Goal: Task Accomplishment & Management: Manage account settings

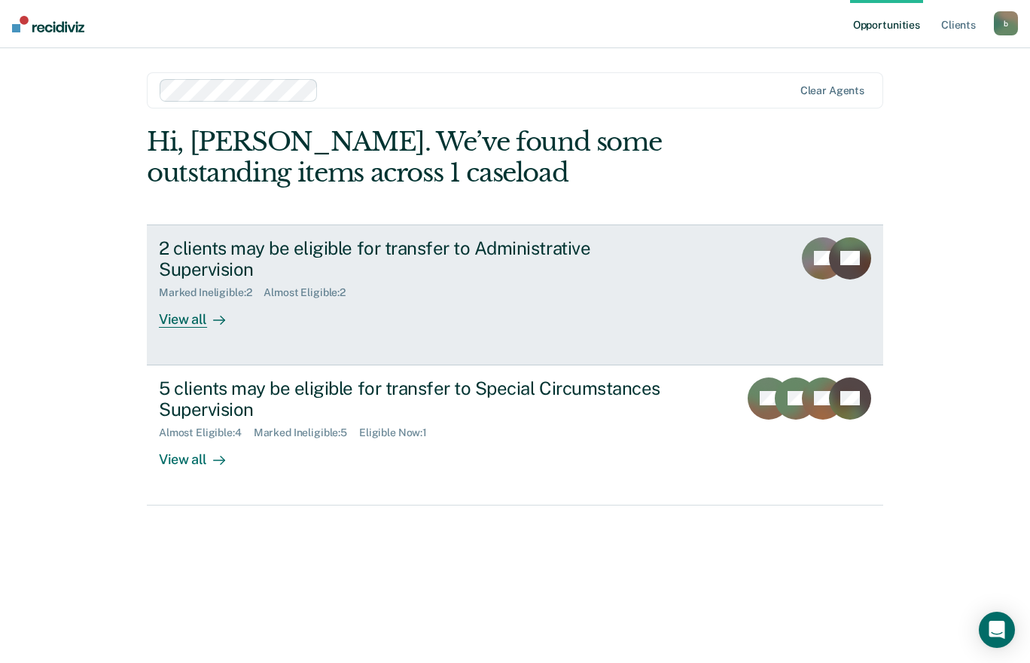
click at [451, 249] on div "2 clients may be eligible for transfer to Administrative Supervision" at bounding box center [423, 259] width 529 height 44
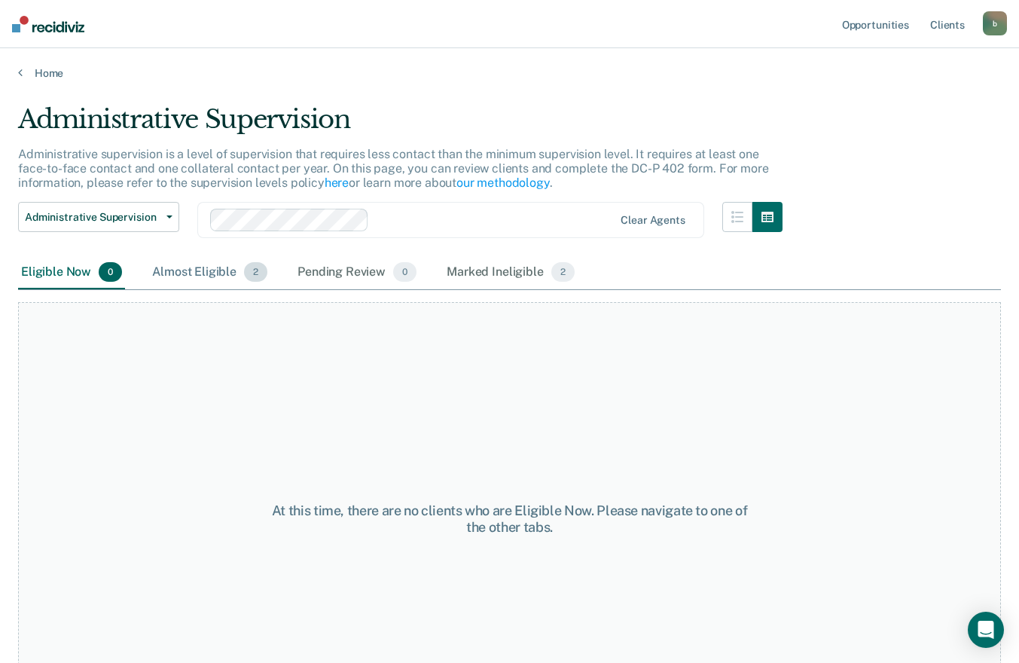
click at [217, 276] on div "Almost Eligible 2" at bounding box center [209, 272] width 121 height 33
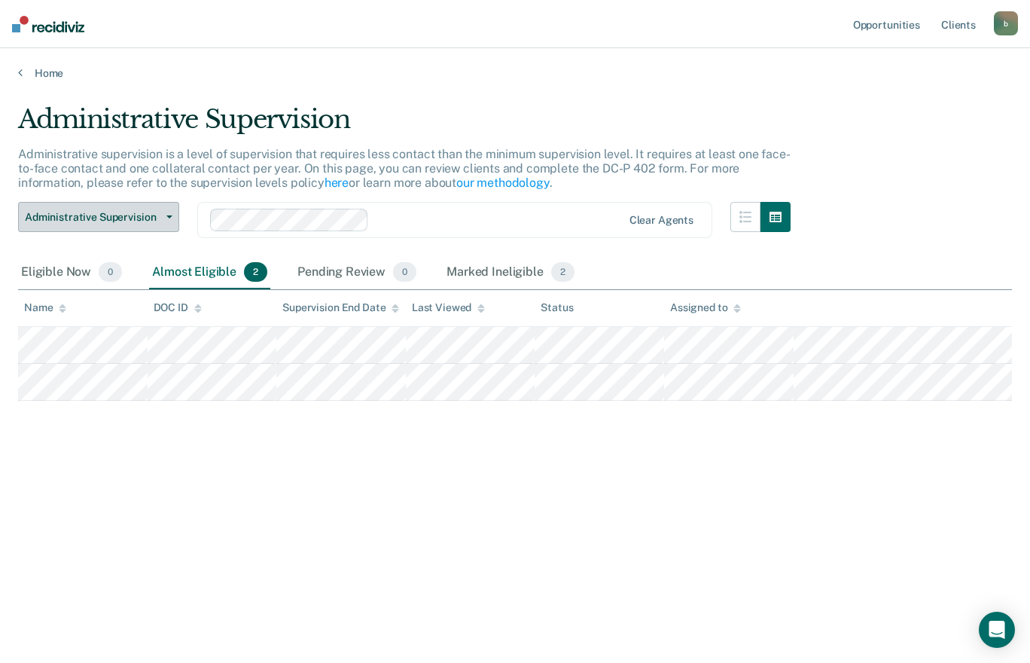
click at [117, 218] on span "Administrative Supervision" at bounding box center [93, 217] width 136 height 13
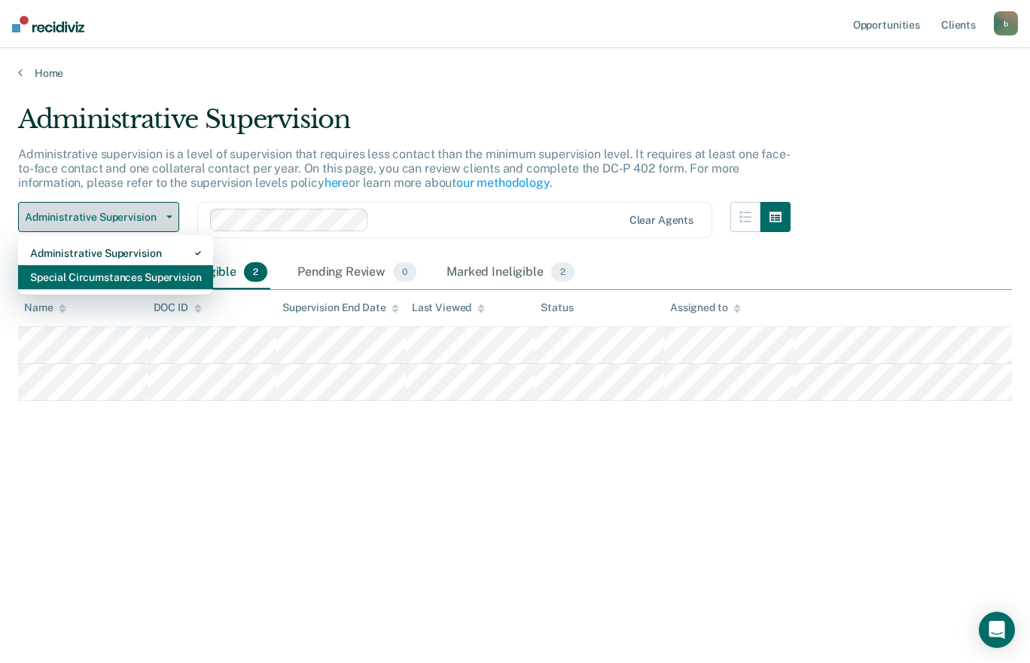
click at [151, 278] on div "Special Circumstances Supervision" at bounding box center [115, 277] width 171 height 24
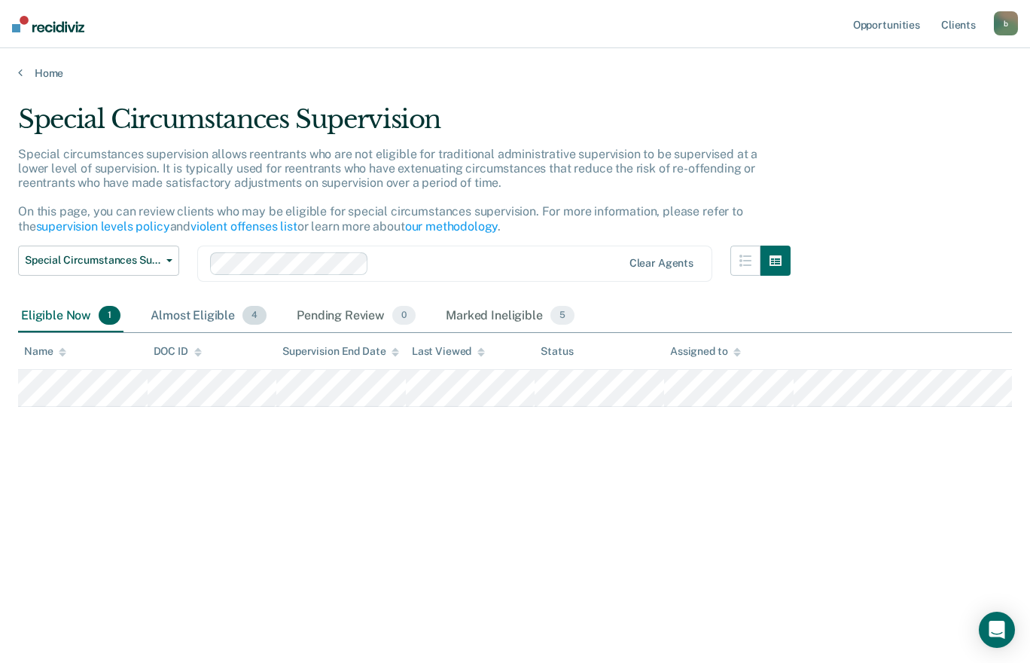
click at [220, 317] on div "Almost Eligible 4" at bounding box center [209, 316] width 122 height 33
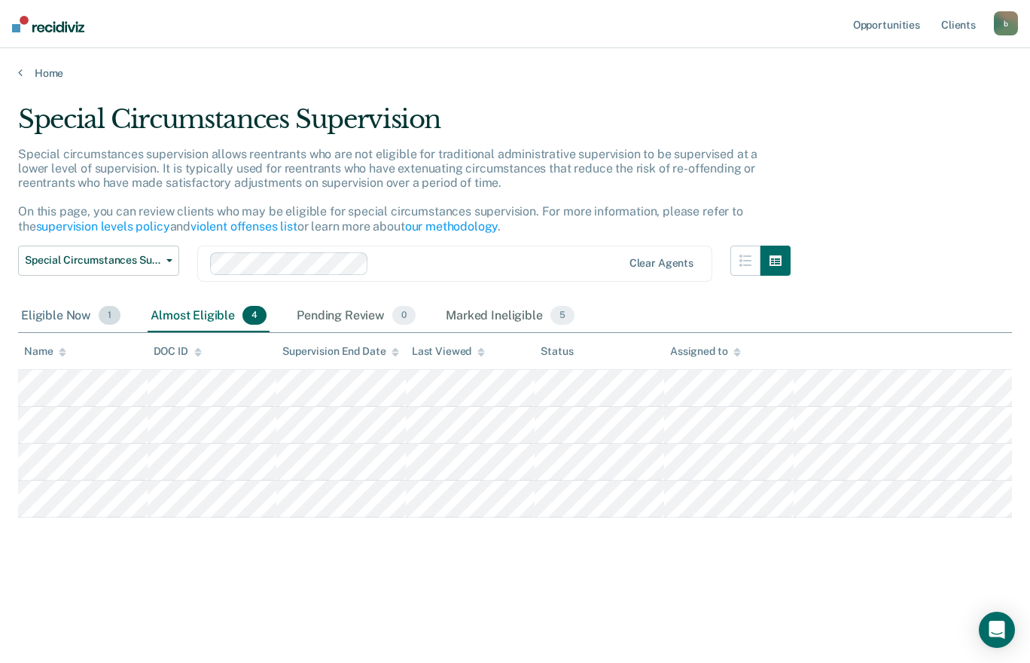
click at [100, 322] on span "1" at bounding box center [110, 316] width 22 height 20
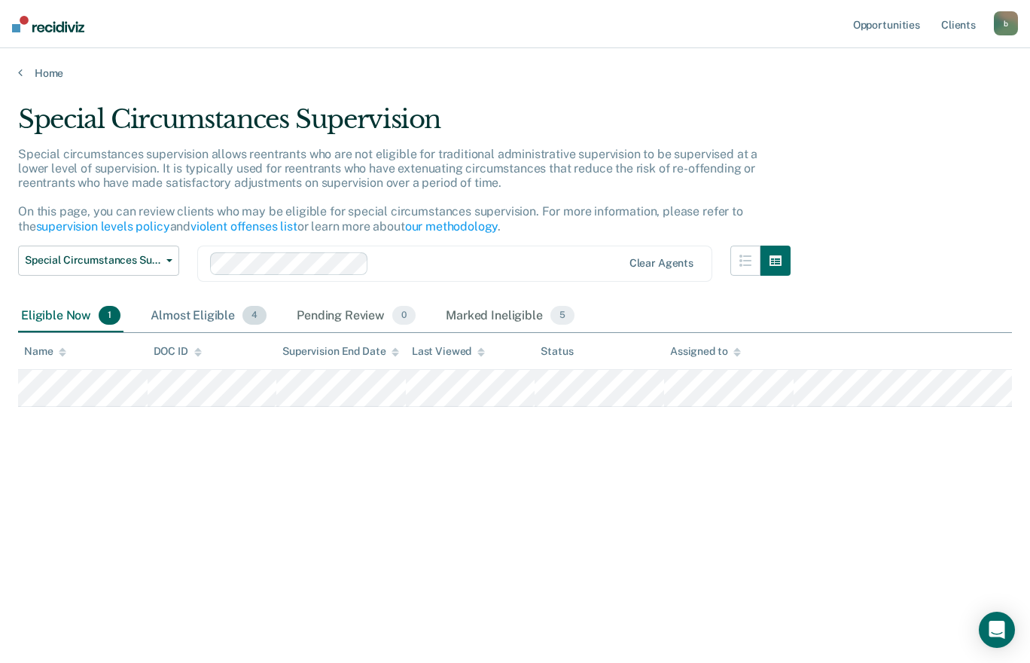
click at [187, 320] on div "Almost Eligible 4" at bounding box center [209, 316] width 122 height 33
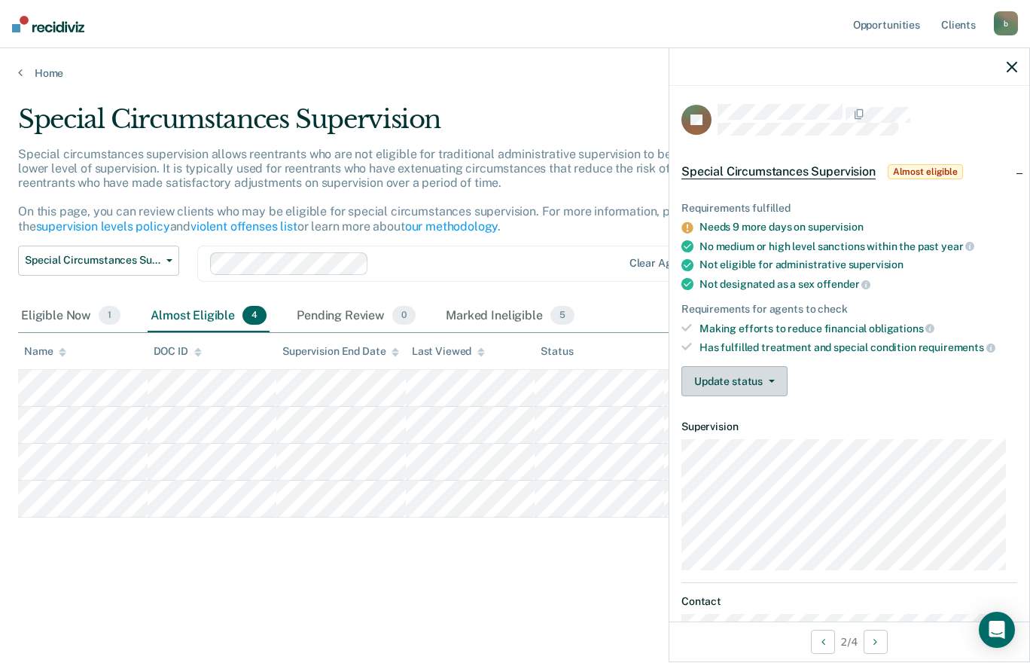
click at [752, 391] on button "Update status" at bounding box center [735, 381] width 106 height 30
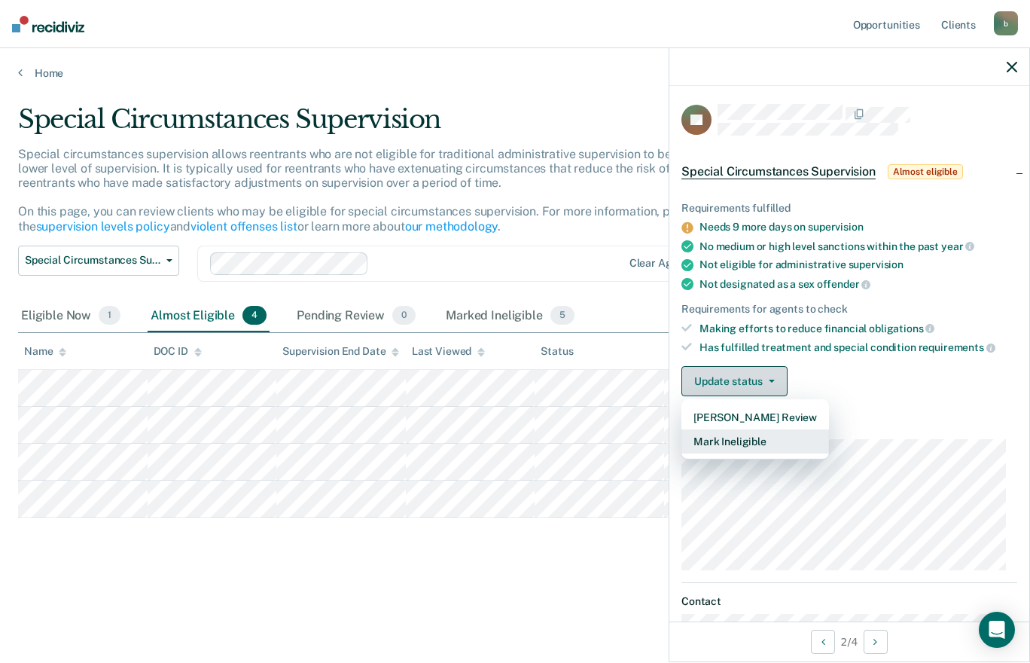
click at [752, 441] on button "Mark Ineligible" at bounding box center [756, 441] width 148 height 24
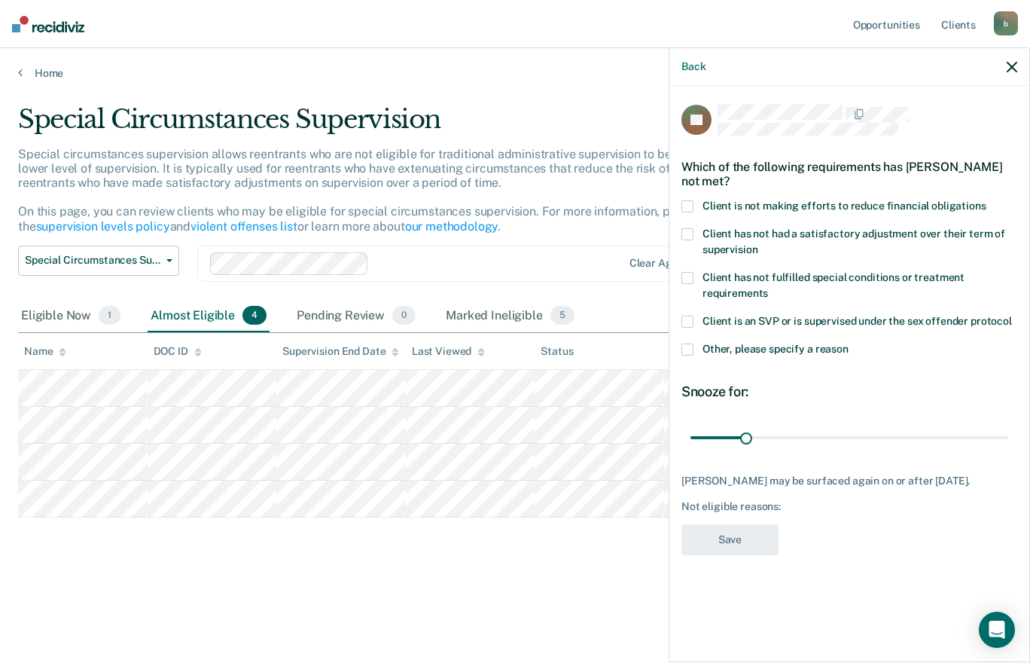
click at [693, 208] on span at bounding box center [688, 206] width 12 height 12
click at [987, 200] on input "Client is not making efforts to reduce financial obligations" at bounding box center [987, 200] width 0 height 0
click at [700, 346] on label "Other, please specify a reason" at bounding box center [850, 351] width 336 height 16
click at [849, 343] on input "Other, please specify a reason" at bounding box center [849, 343] width 0 height 0
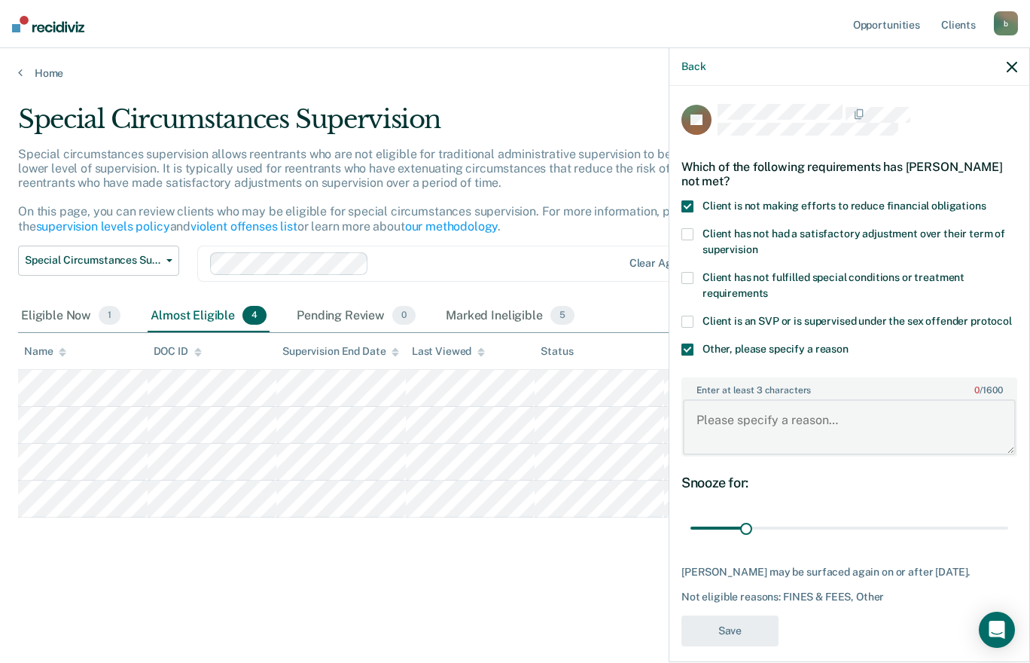
click at [754, 428] on textarea "Enter at least 3 characters 0 / 1600" at bounding box center [849, 427] width 333 height 56
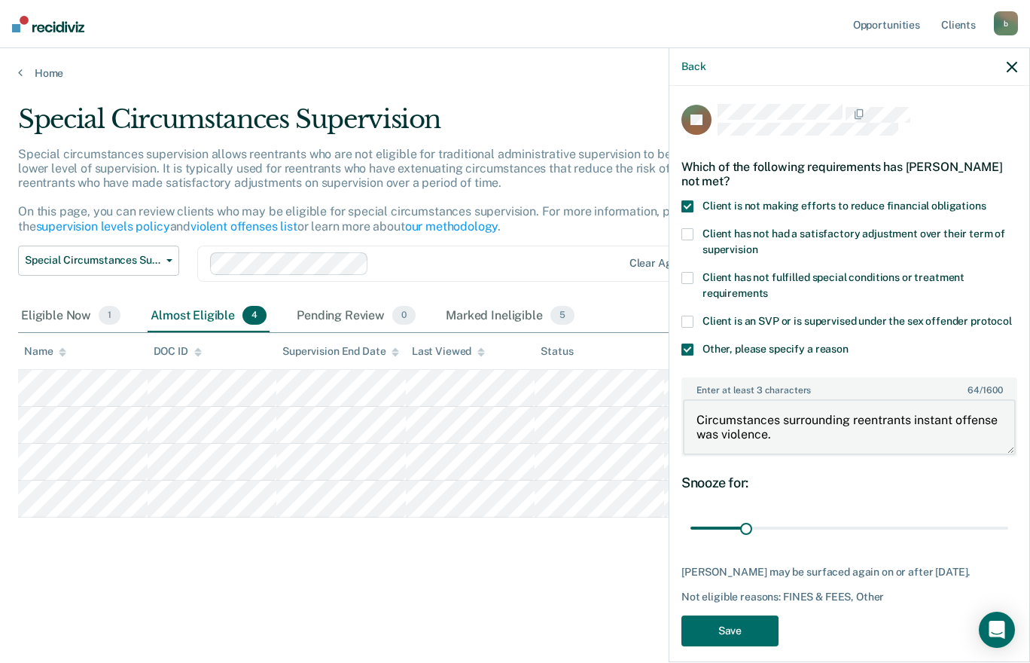
type textarea "Circumstances surrounding reentrants instant offense was violence."
type input "180"
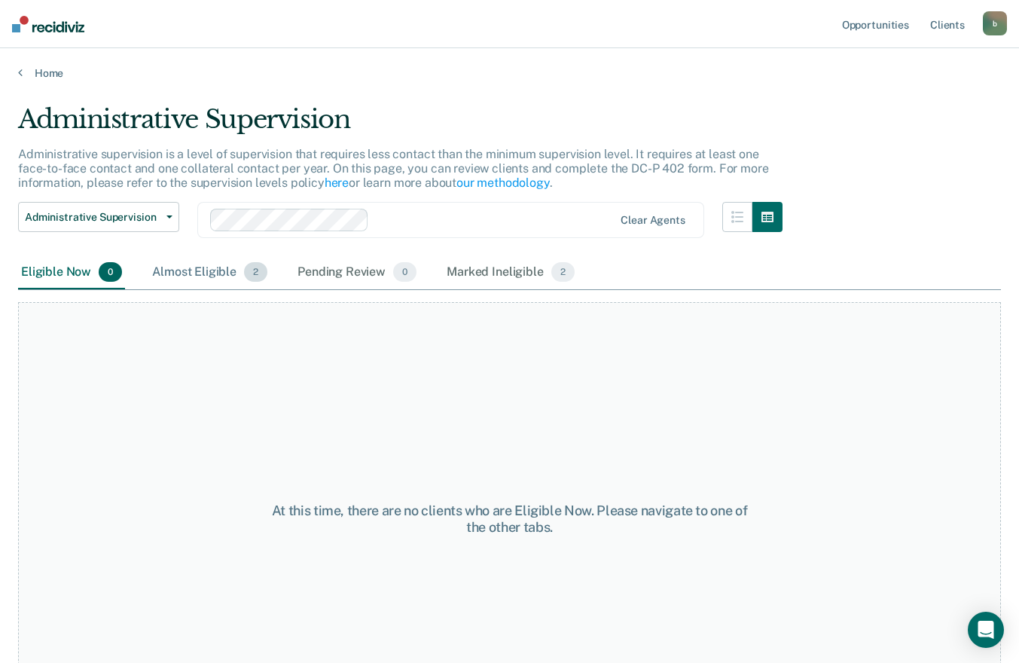
click at [188, 271] on div "Almost Eligible 2" at bounding box center [209, 272] width 121 height 33
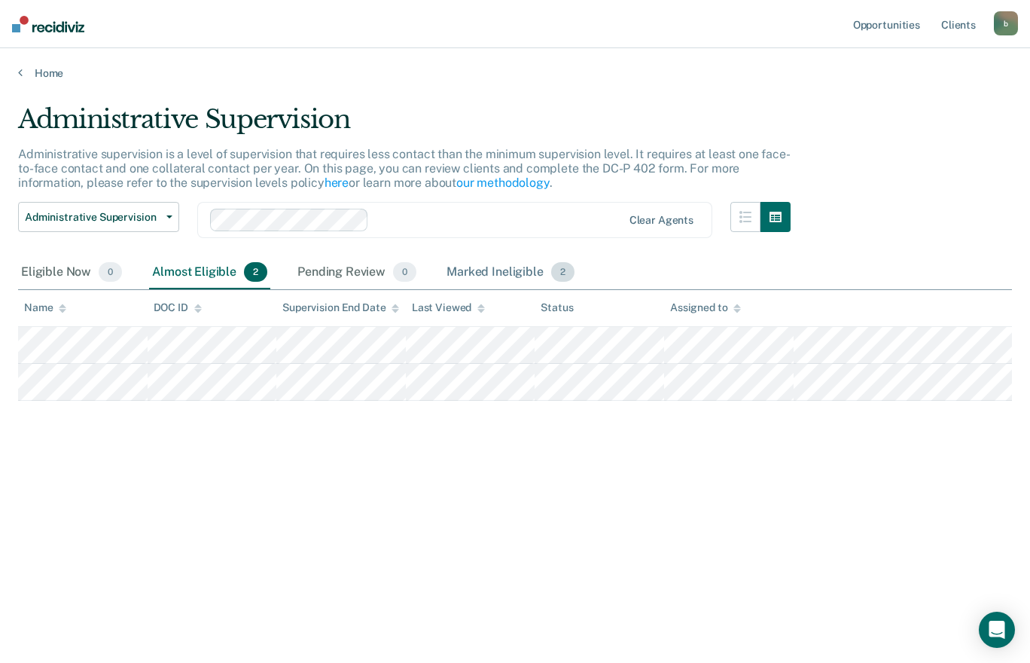
click at [523, 272] on div "Marked Ineligible 2" at bounding box center [511, 272] width 134 height 33
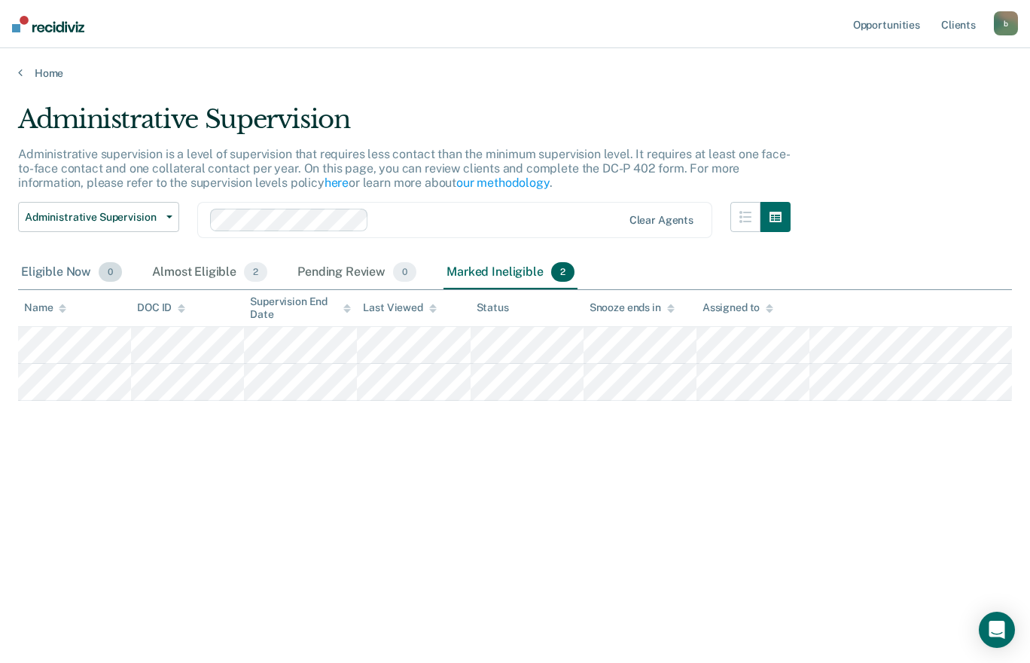
click at [101, 272] on span "0" at bounding box center [110, 272] width 23 height 20
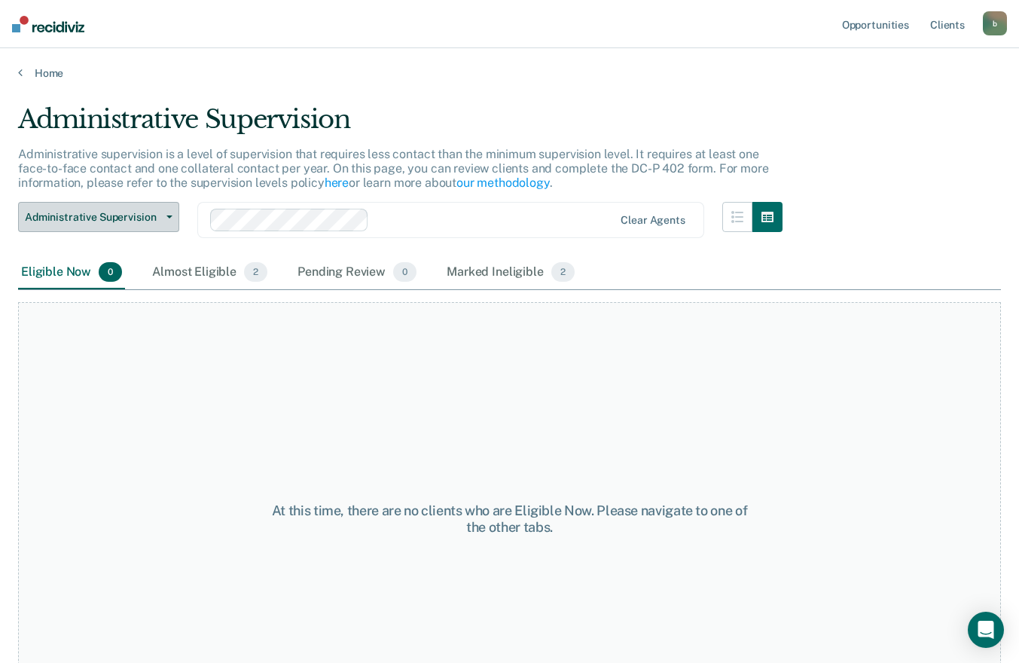
click at [151, 214] on span "Administrative Supervision" at bounding box center [93, 217] width 136 height 13
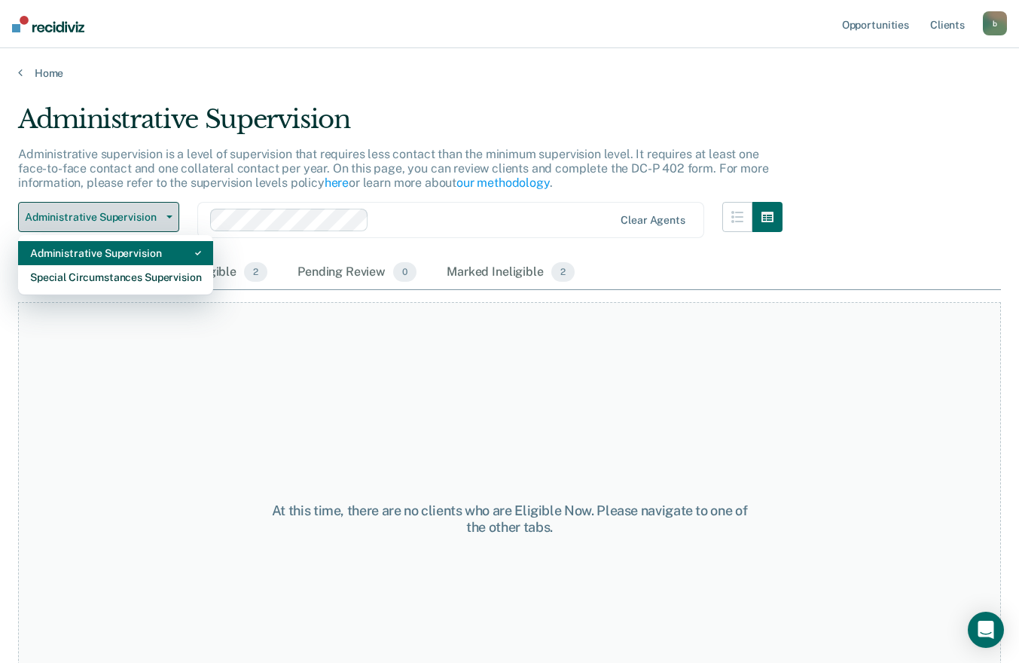
click at [154, 213] on span "Administrative Supervision" at bounding box center [93, 217] width 136 height 13
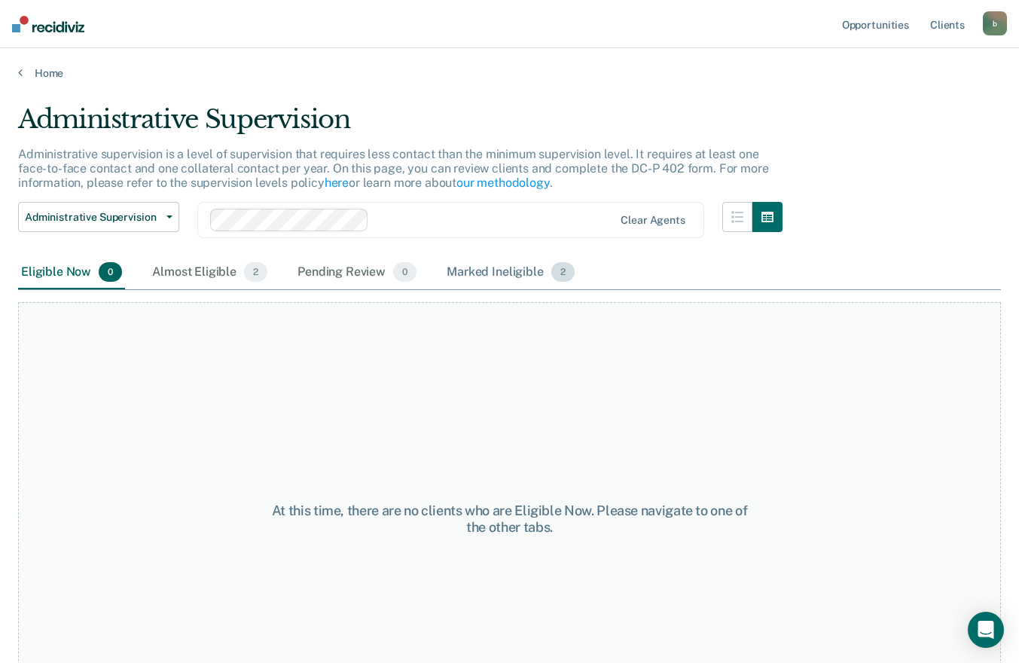
click at [528, 284] on div "Marked Ineligible 2" at bounding box center [511, 272] width 134 height 33
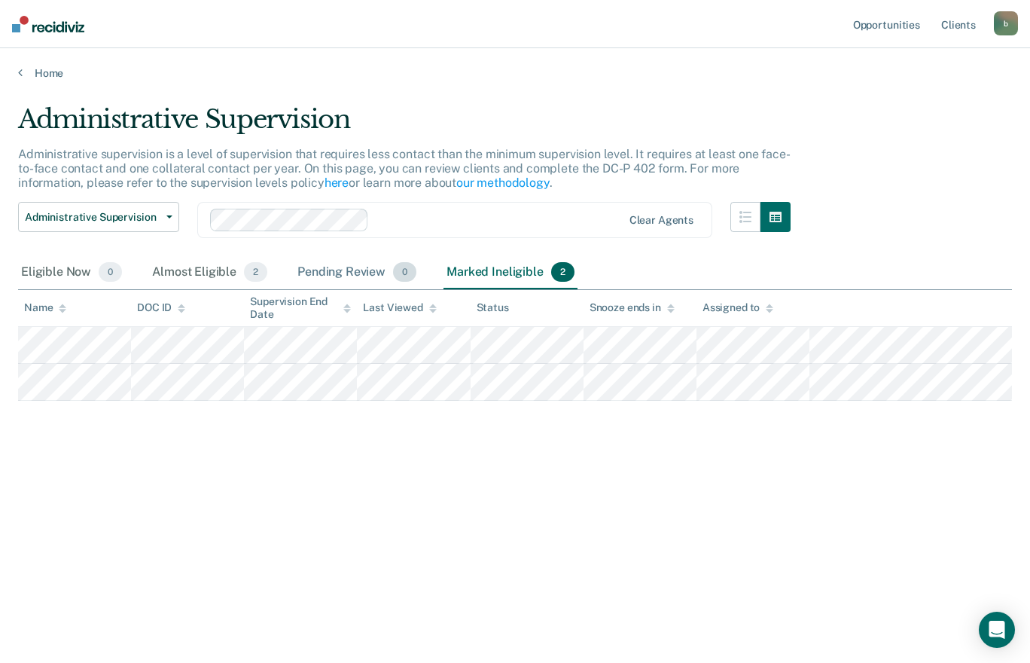
click at [357, 284] on div "Pending Review 0" at bounding box center [356, 272] width 125 height 33
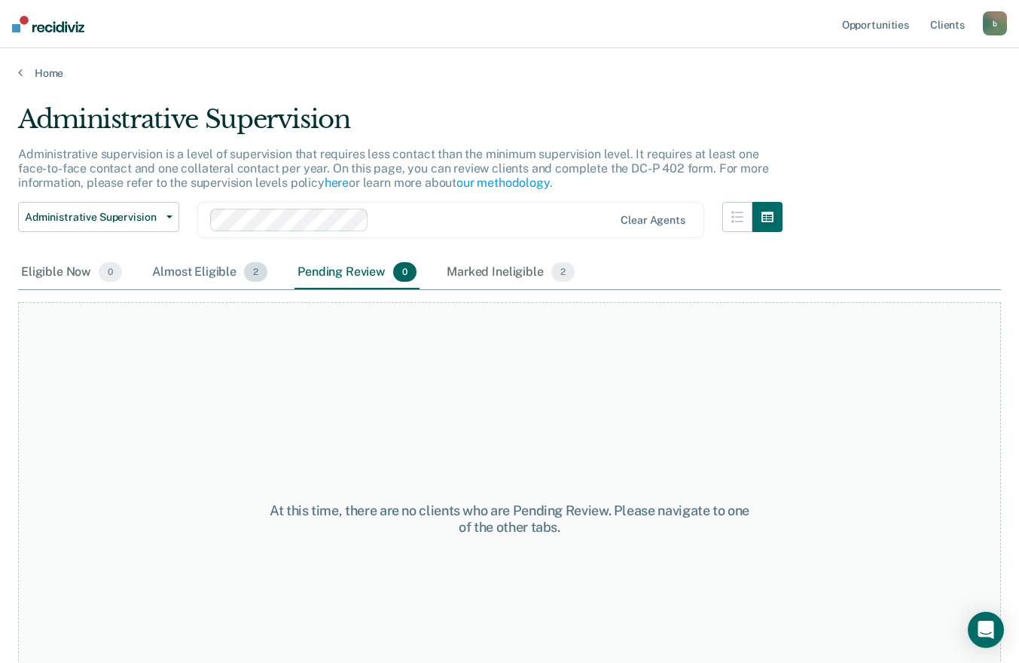
click at [213, 273] on div "Almost Eligible 2" at bounding box center [209, 272] width 121 height 33
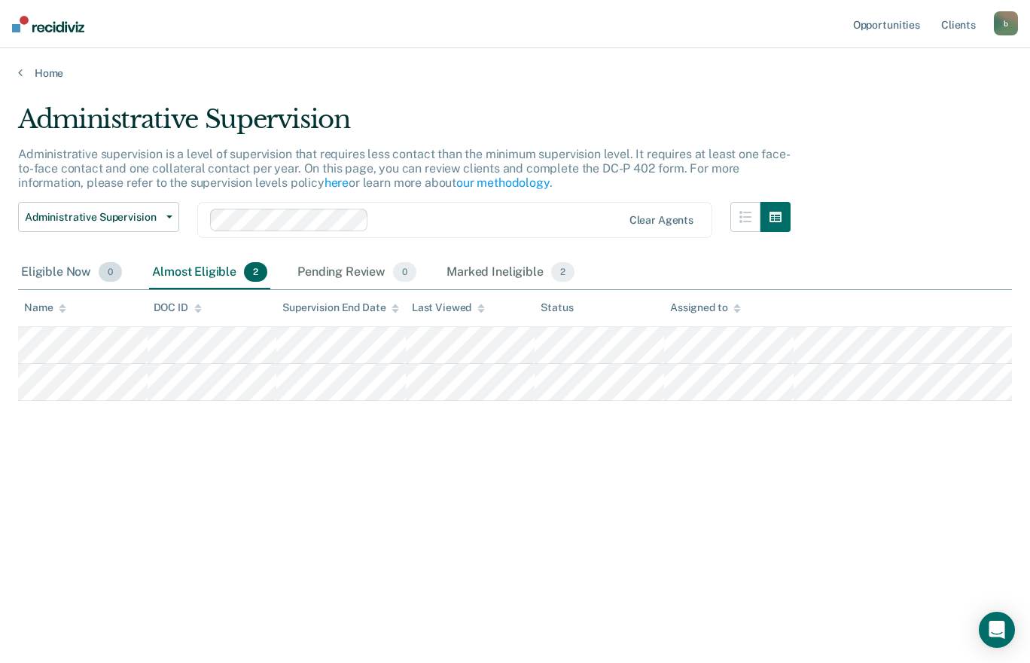
click at [84, 276] on div "Eligible Now 0" at bounding box center [71, 272] width 107 height 33
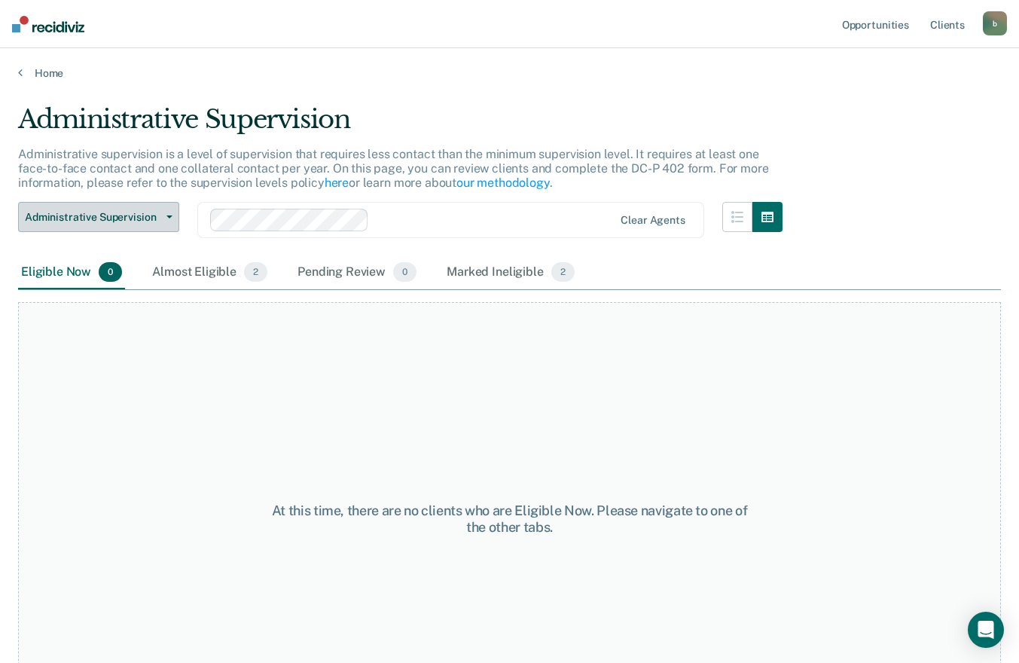
click at [166, 217] on icon "button" at bounding box center [169, 216] width 6 height 3
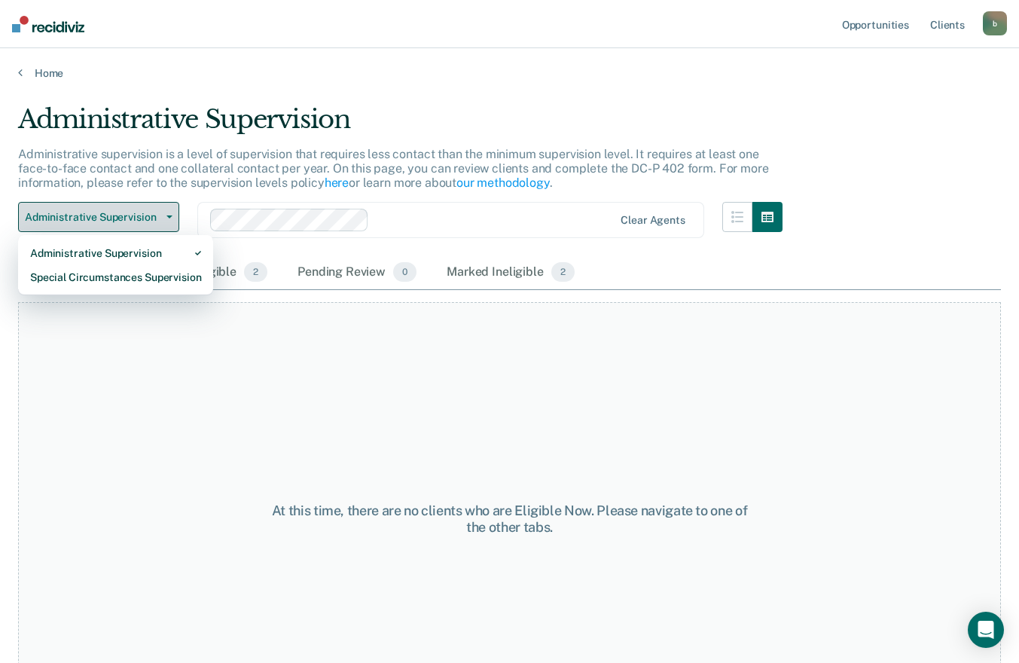
click at [169, 279] on div "Special Circumstances Supervision" at bounding box center [115, 277] width 171 height 24
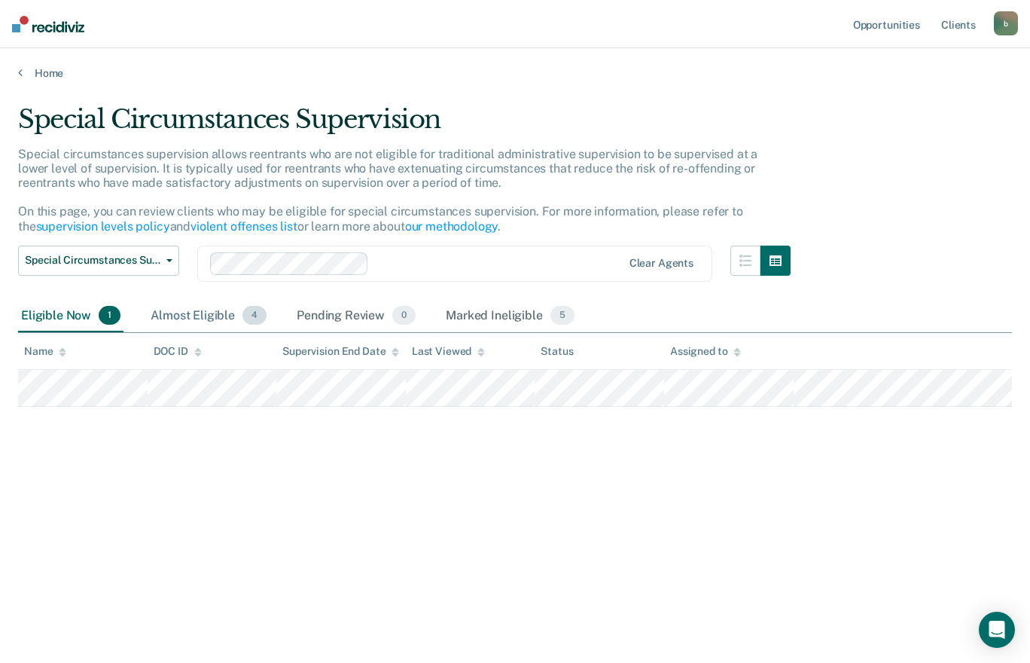
click at [189, 324] on div "Almost Eligible 4" at bounding box center [209, 316] width 122 height 33
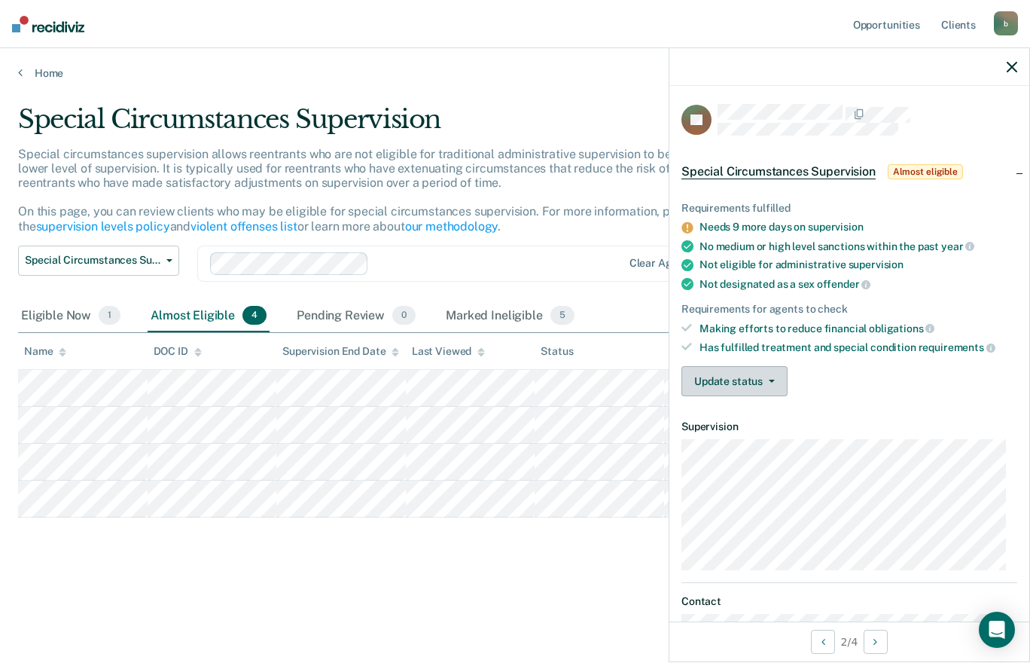
click at [752, 380] on button "Update status" at bounding box center [735, 381] width 106 height 30
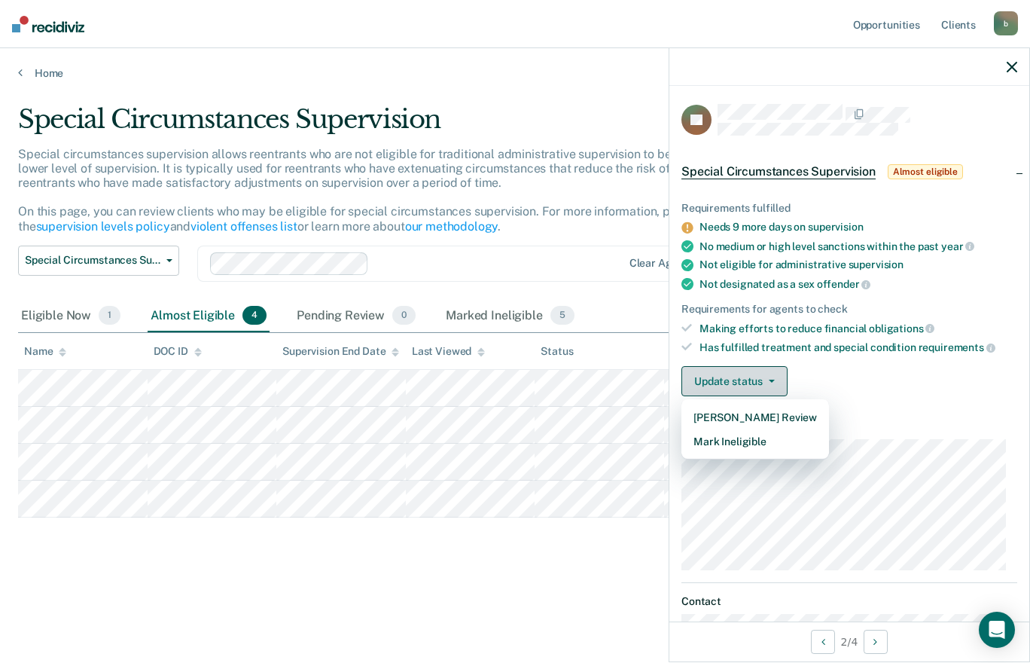
click at [758, 441] on button "Mark Ineligible" at bounding box center [756, 441] width 148 height 24
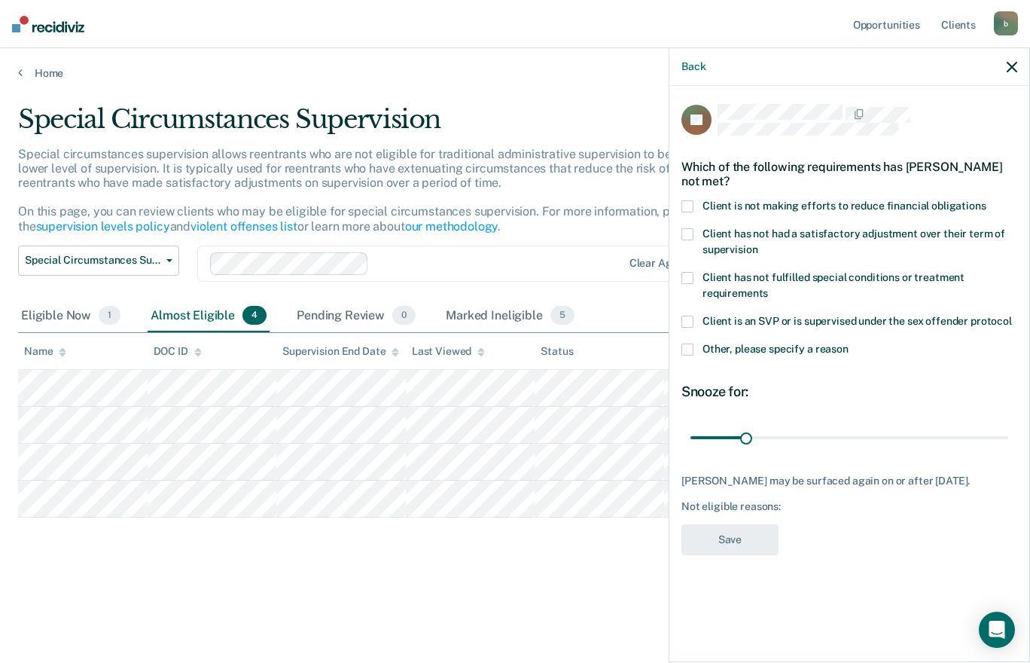
click at [695, 209] on label "Client is not making efforts to reduce financial obligations" at bounding box center [850, 208] width 336 height 16
click at [987, 200] on input "Client is not making efforts to reduce financial obligations" at bounding box center [987, 200] width 0 height 0
click at [693, 353] on span at bounding box center [688, 349] width 12 height 12
click at [849, 343] on input "Other, please specify a reason" at bounding box center [849, 343] width 0 height 0
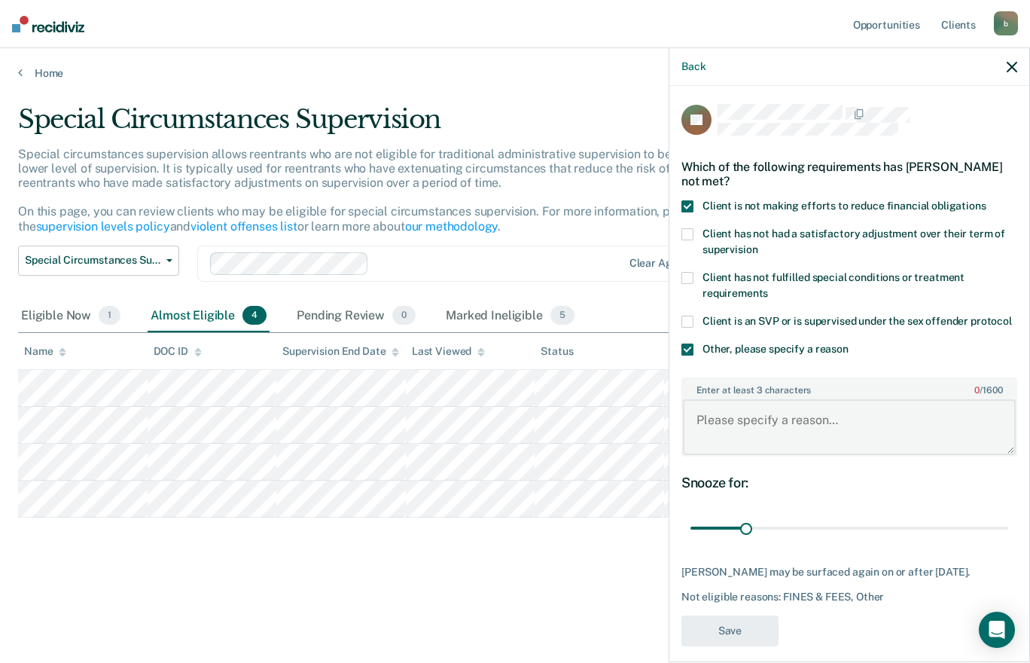
click at [763, 432] on textarea "Enter at least 3 characters 0 / 1600" at bounding box center [849, 427] width 333 height 56
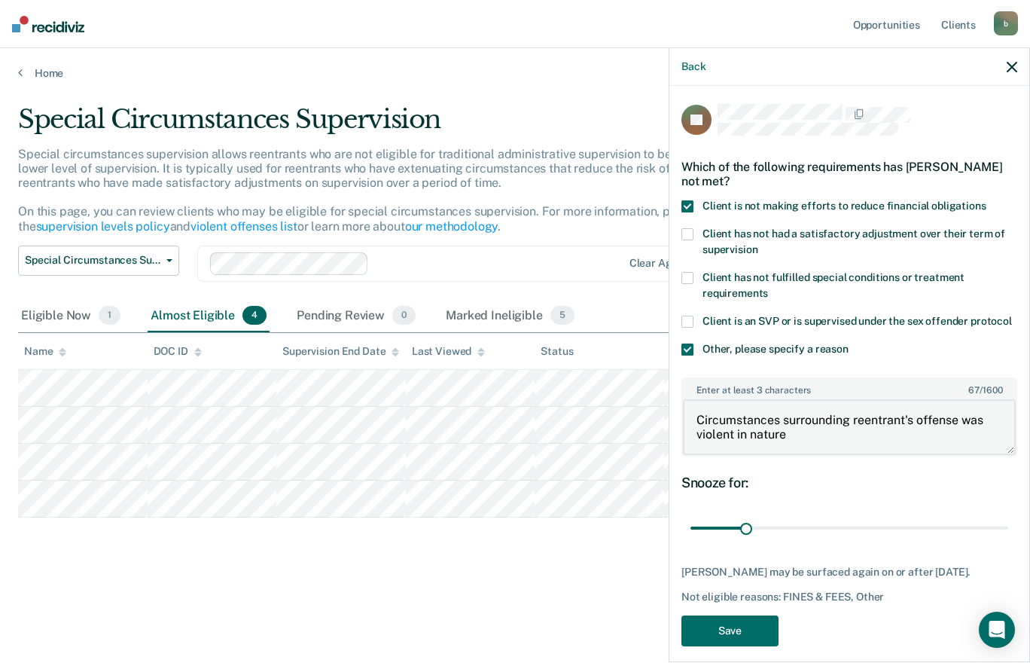
type textarea "Circumstances surrounding reentrant's offense was violent in nature."
type input "180"
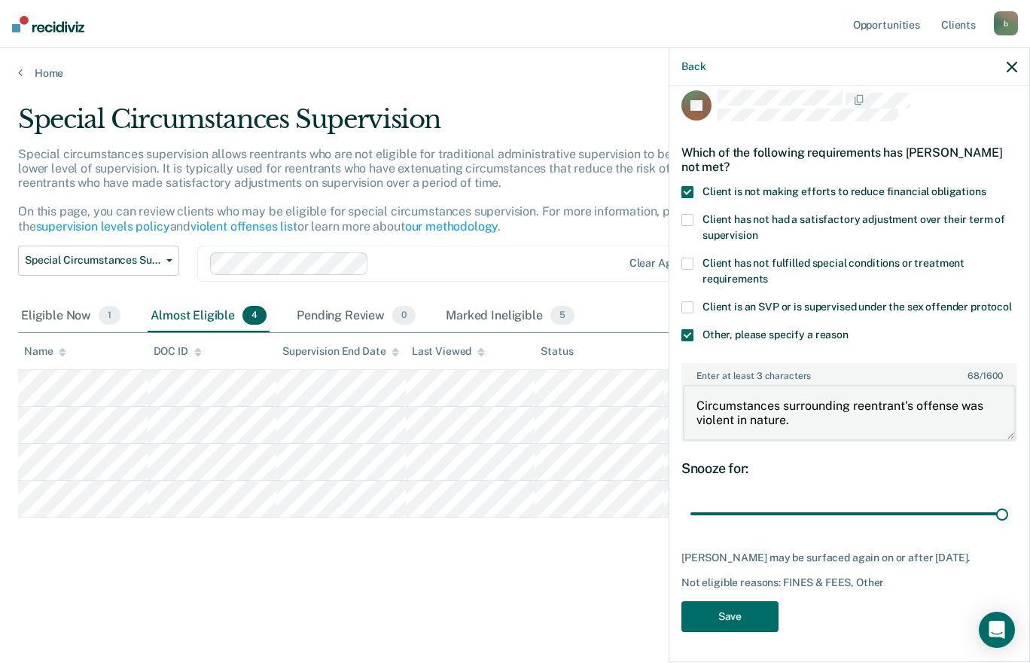
scroll to position [41, 0]
type textarea "Circumstances surrounding reentrant's offense was violent in nature."
click at [734, 618] on button "Save" at bounding box center [730, 616] width 97 height 31
